Goal: Task Accomplishment & Management: Complete application form

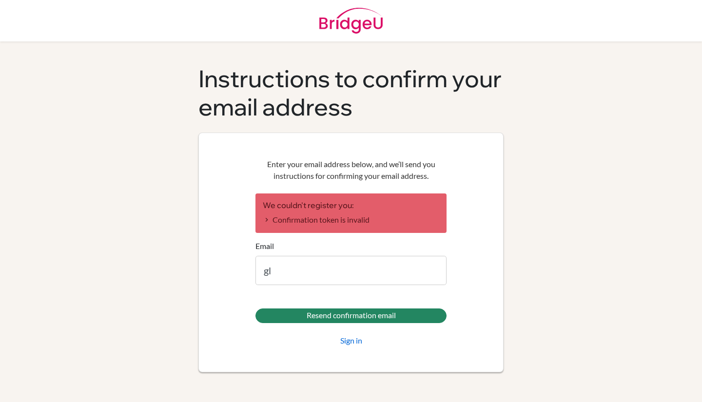
click at [306, 280] on input "gl" at bounding box center [351, 270] width 191 height 29
type input "glb@wincoll.ac.uk"
click at [256, 309] on input "Resend confirmation email" at bounding box center [351, 316] width 191 height 15
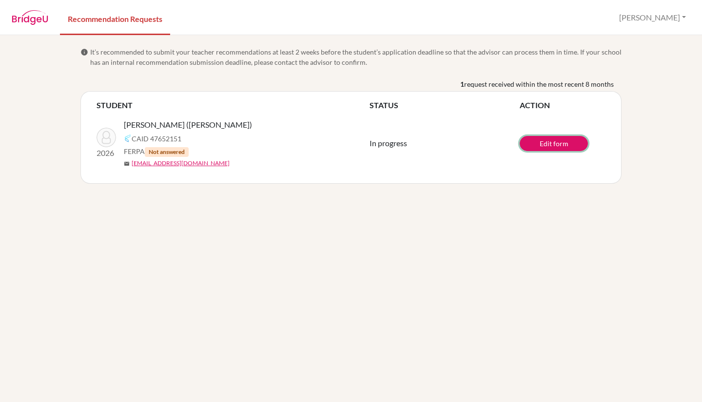
click at [555, 138] on link "Edit form" at bounding box center [554, 143] width 68 height 15
